Goal: Communication & Community: Participate in discussion

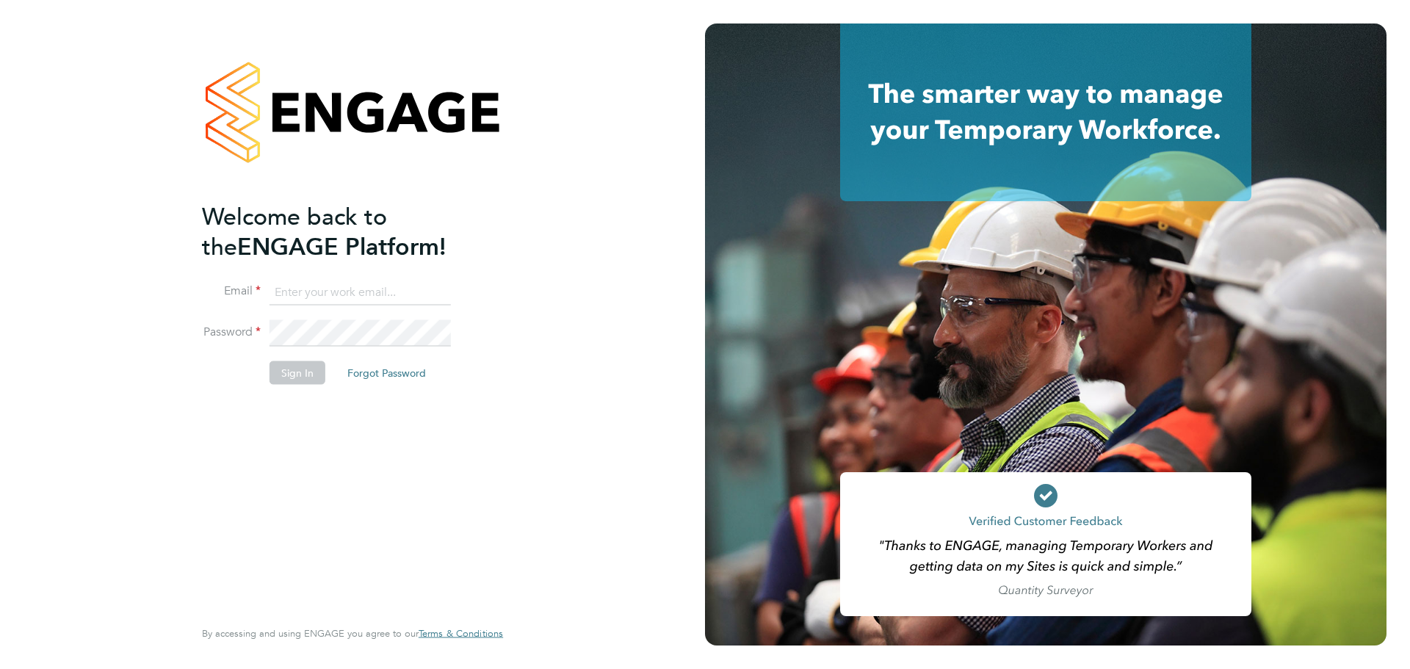
click at [366, 293] on input at bounding box center [359, 292] width 181 height 26
type input "[PERSON_NAME][EMAIL_ADDRESS][PERSON_NAME][DOMAIN_NAME]"
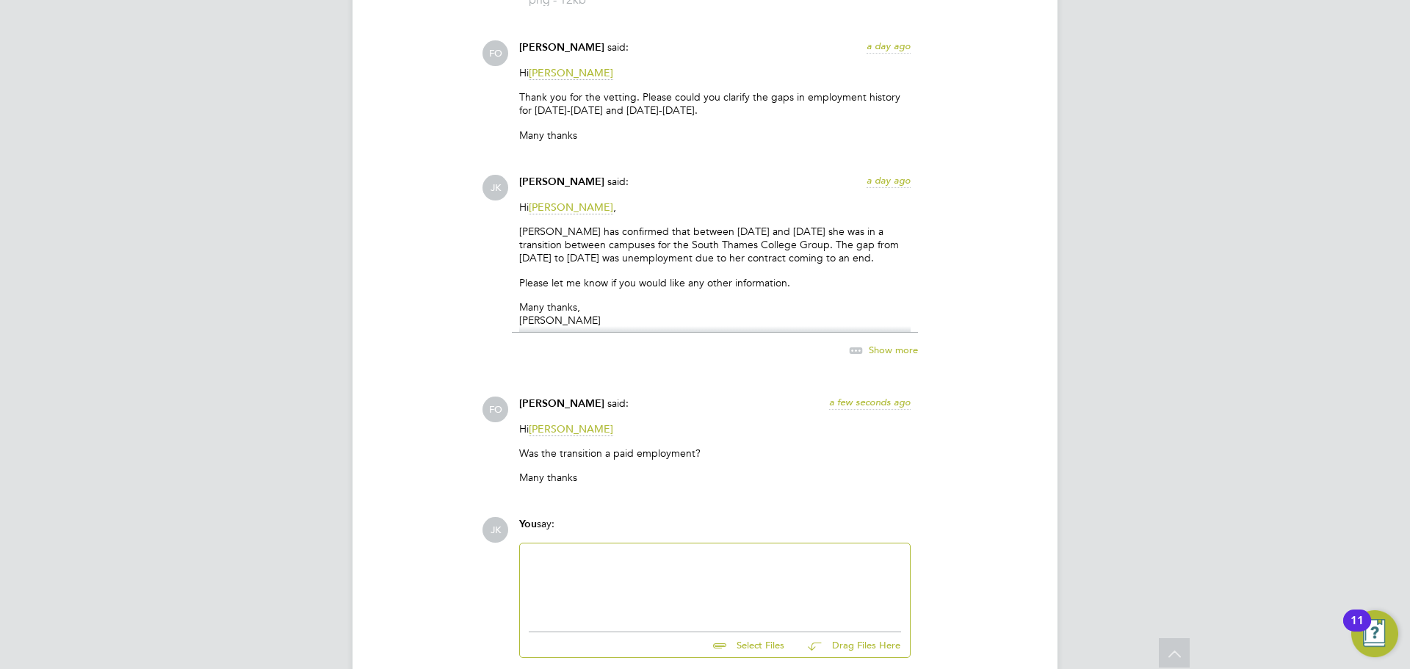
scroll to position [3083, 0]
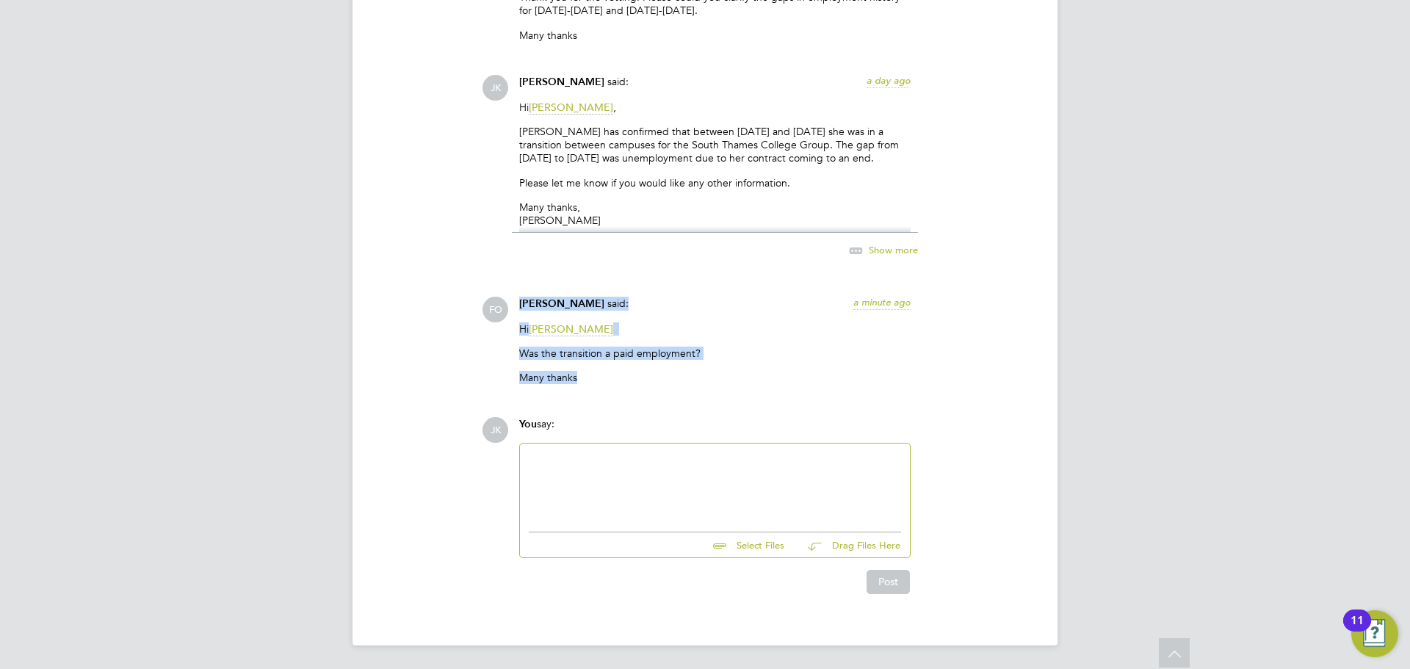
drag, startPoint x: 571, startPoint y: 388, endPoint x: 457, endPoint y: 287, distance: 151.4
drag, startPoint x: 584, startPoint y: 379, endPoint x: 479, endPoint y: 330, distance: 116.0
click at [485, 320] on div "FO Francesca O'Riordan said: a minute ago Hi Joel Kinsella Was the transition a…" at bounding box center [755, 346] width 546 height 99
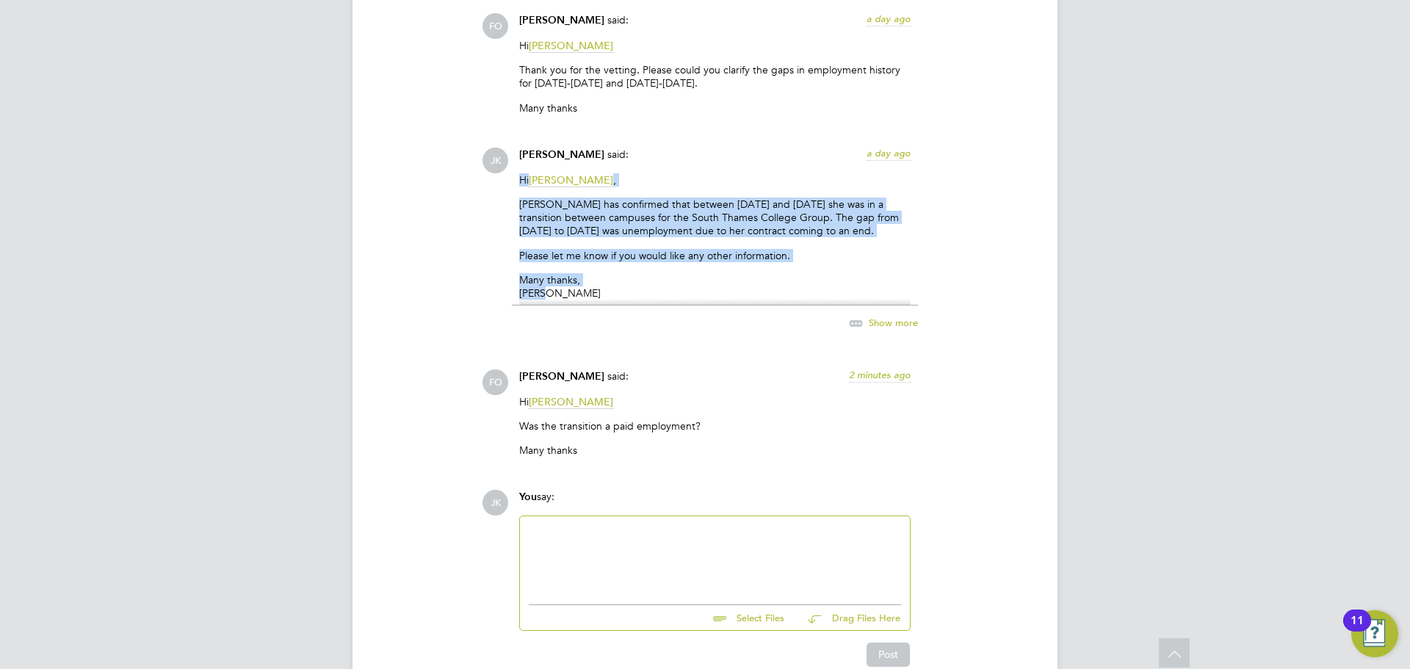
drag, startPoint x: 557, startPoint y: 291, endPoint x: 507, endPoint y: 186, distance: 116.6
click at [507, 186] on div "JK Joel Kinsella said: a day ago Hi Francesca O'Riordan , Sheida has confirmed …" at bounding box center [755, 248] width 546 height 200
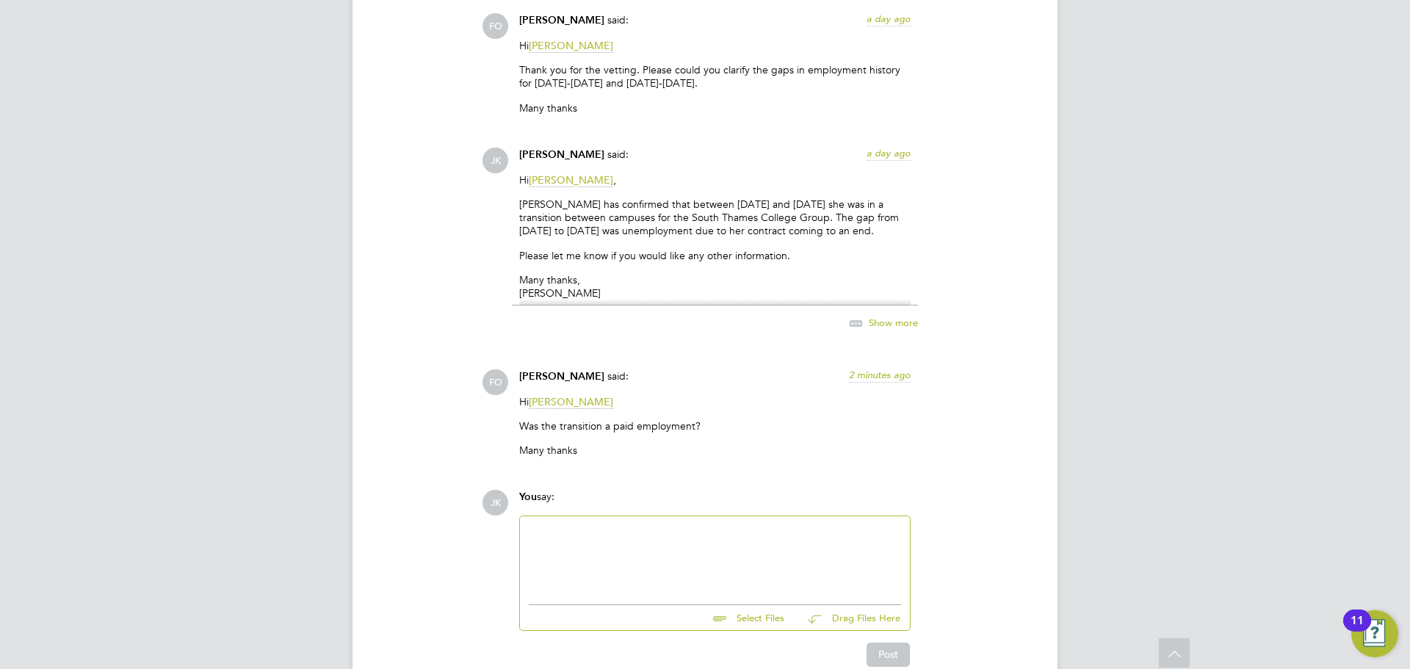
click at [548, 579] on div at bounding box center [715, 556] width 372 height 63
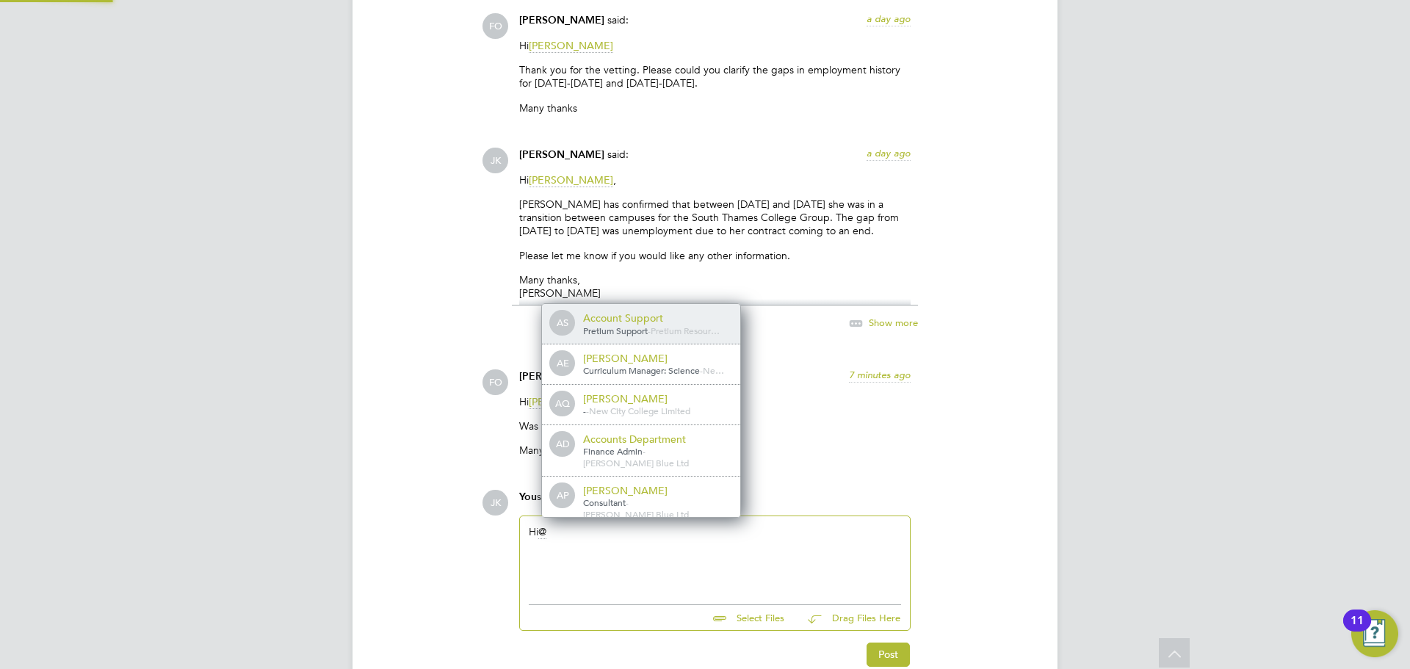
scroll to position [12, 148]
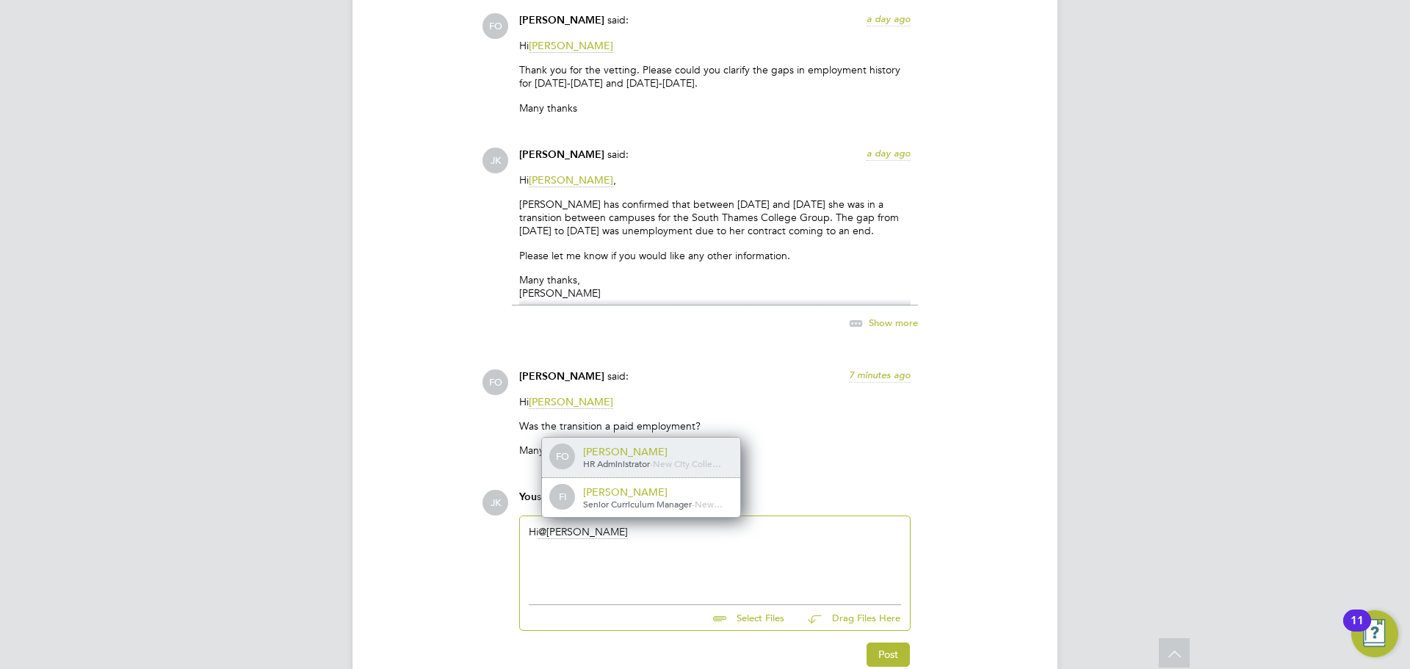
click at [606, 452] on div "Francesca O'Riordan" at bounding box center [656, 451] width 147 height 13
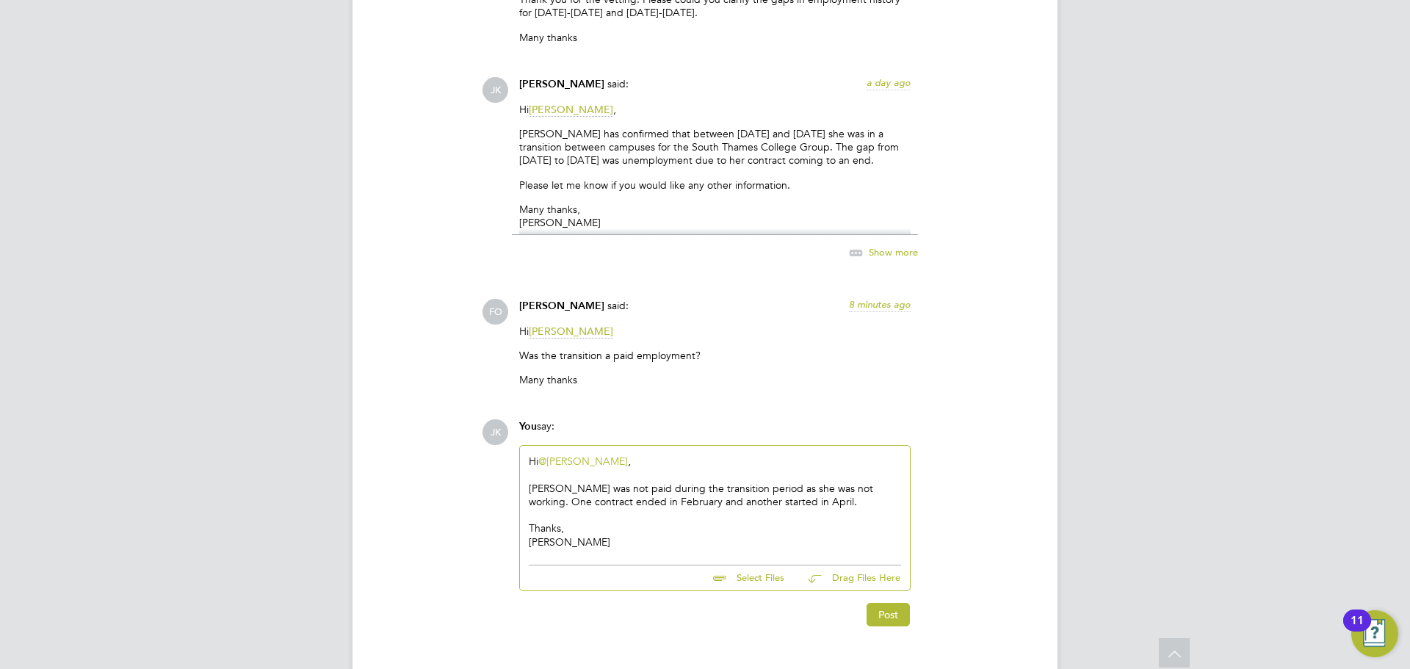
scroll to position [3114, 0]
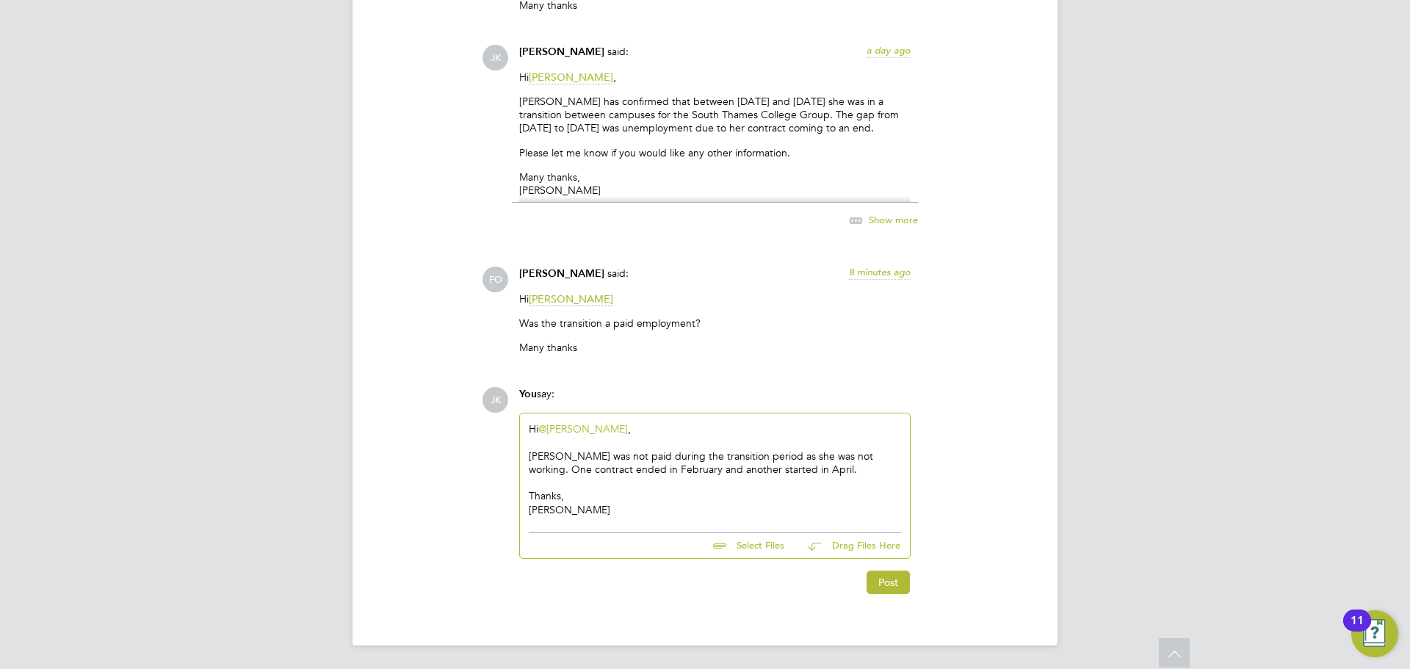
click at [789, 471] on div "Sheida was not paid during the transition period as she was not working. One co…" at bounding box center [715, 462] width 372 height 26
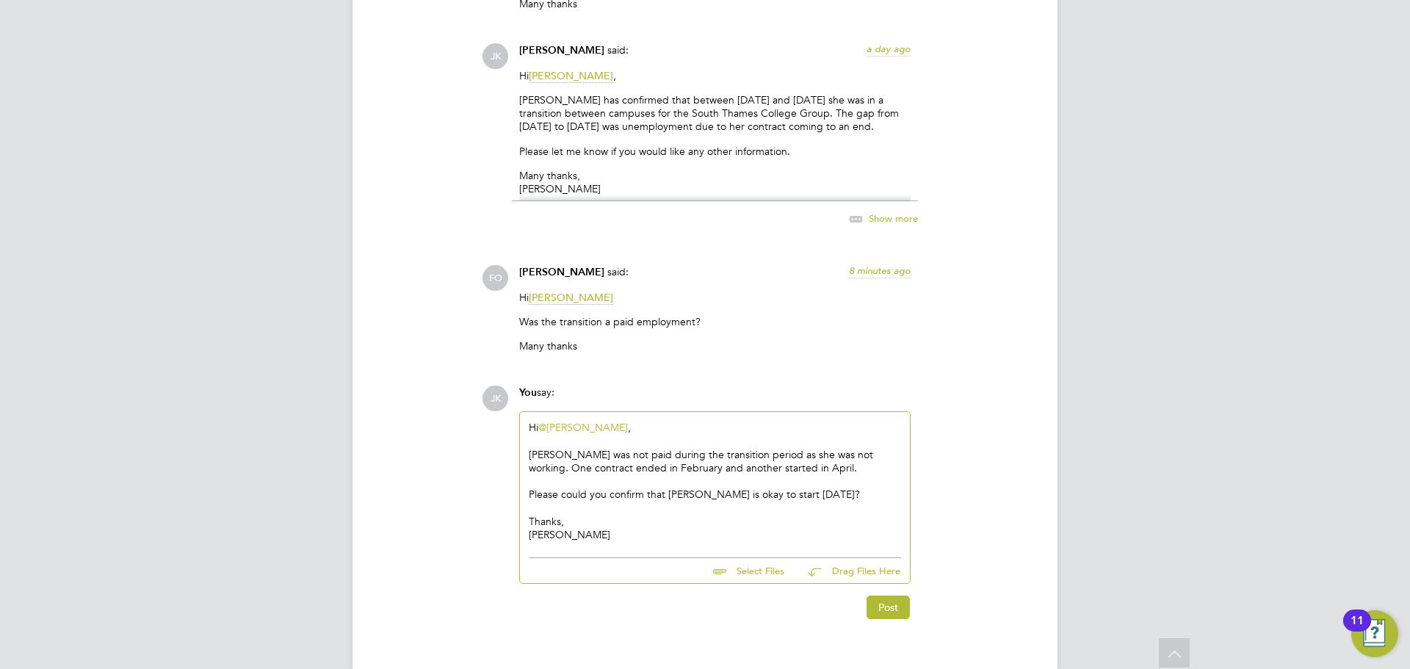
click at [532, 522] on div "Thanks," at bounding box center [715, 521] width 372 height 13
click at [884, 608] on button "Post" at bounding box center [887, 607] width 43 height 23
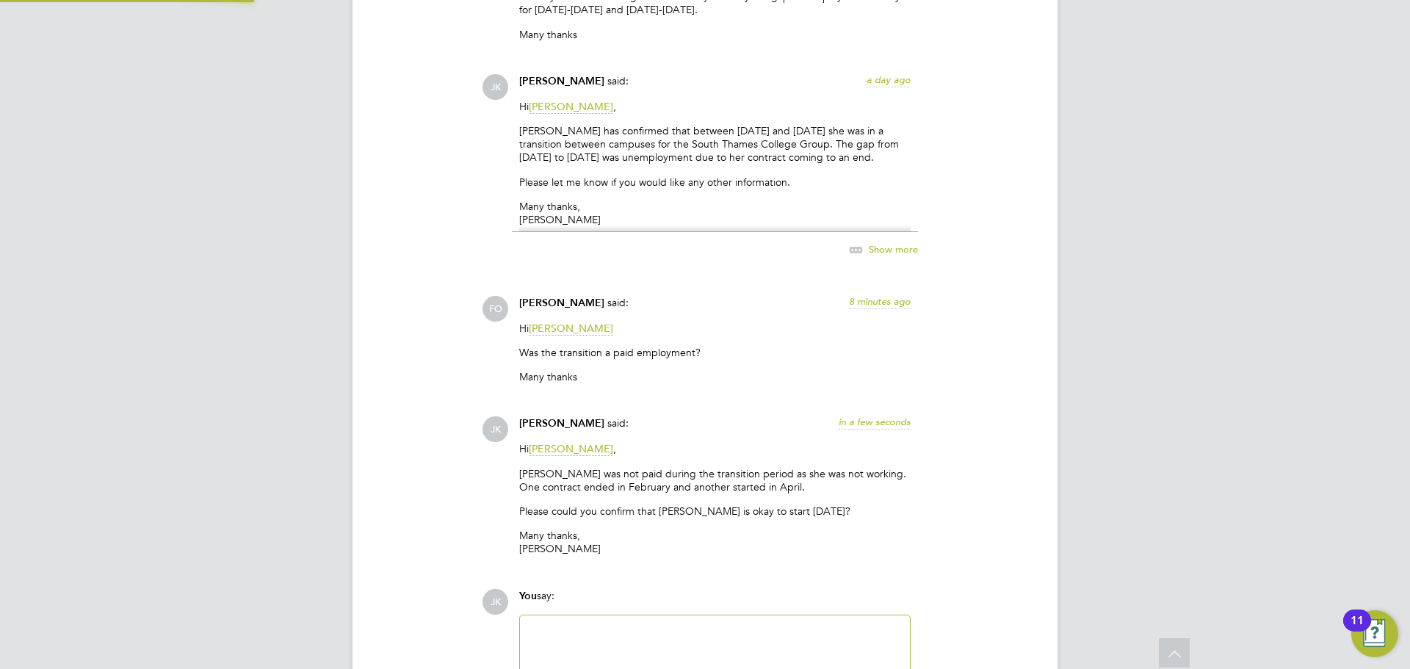
scroll to position [3255, 0]
